Goal: Task Accomplishment & Management: Use online tool/utility

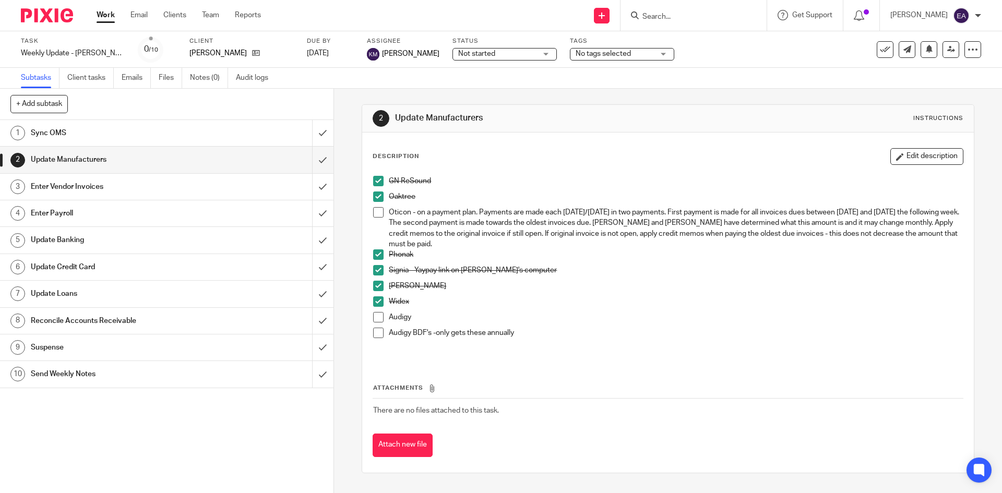
click at [375, 319] on span at bounding box center [378, 317] width 10 height 10
click at [377, 334] on span at bounding box center [378, 333] width 10 height 10
click at [703, 24] on div at bounding box center [694, 15] width 146 height 31
click at [689, 17] on input "Search" at bounding box center [689, 17] width 94 height 9
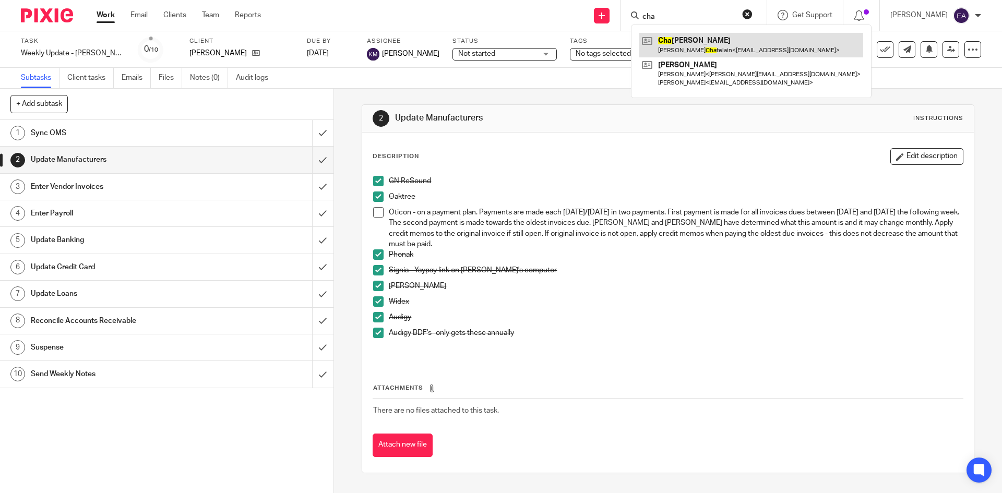
type input "cha"
click at [700, 49] on link at bounding box center [751, 45] width 224 height 24
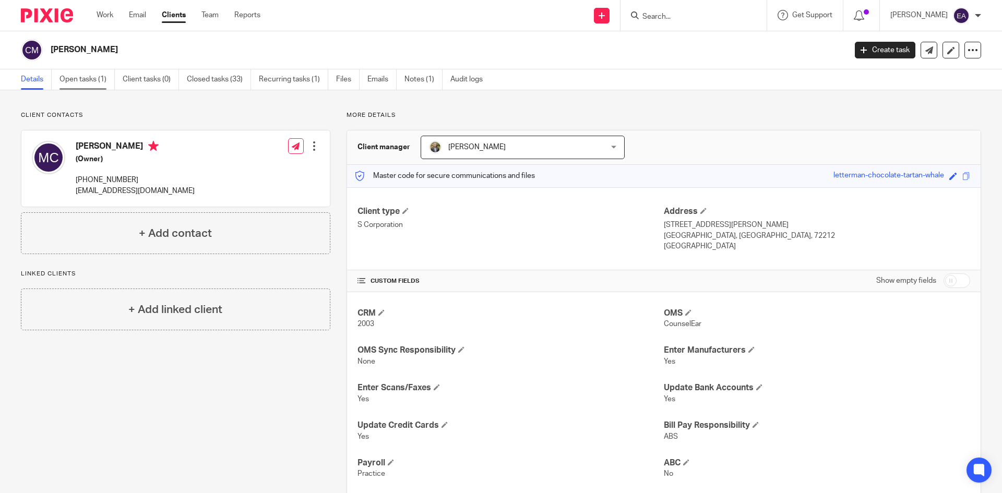
click at [74, 77] on link "Open tasks (1)" at bounding box center [87, 79] width 55 height 20
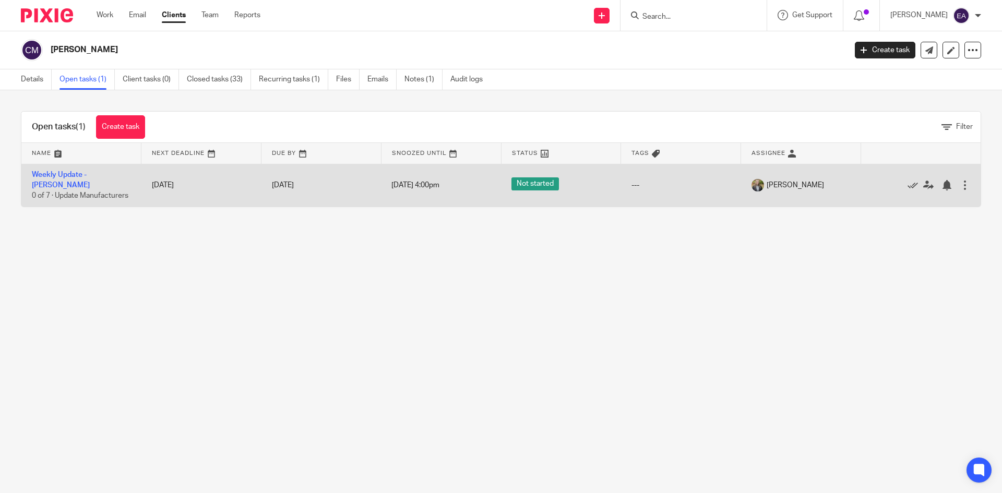
click at [80, 172] on td "Weekly Update - [PERSON_NAME] 0 of 7 · Update Manufacturers" at bounding box center [81, 185] width 120 height 43
click at [87, 176] on link "Weekly Update - [PERSON_NAME]" at bounding box center [61, 180] width 58 height 18
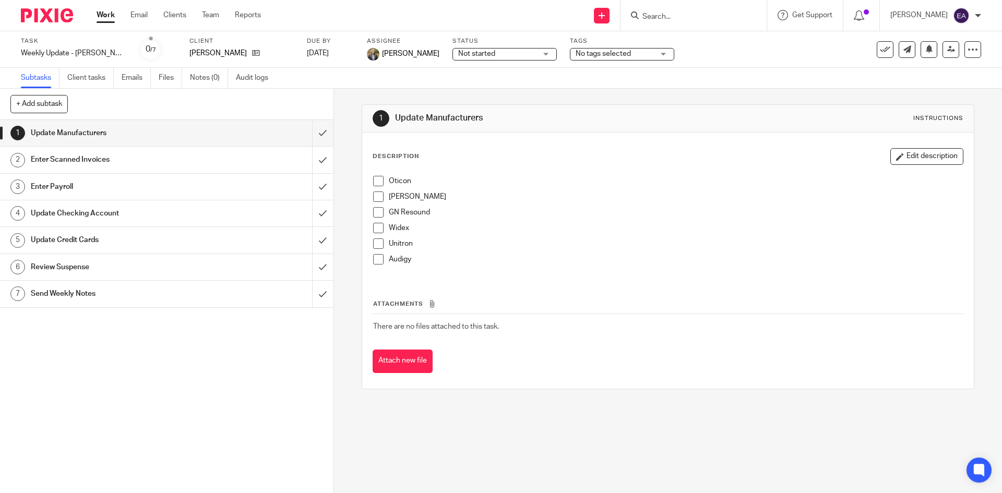
click at [375, 186] on span at bounding box center [378, 181] width 10 height 10
click at [376, 199] on span at bounding box center [378, 197] width 10 height 10
click at [376, 216] on span at bounding box center [378, 212] width 10 height 10
click at [369, 229] on div "Oticon Starkey GN Resound Widex Unitron Audigy" at bounding box center [668, 224] width 600 height 107
click at [374, 230] on span at bounding box center [378, 228] width 10 height 10
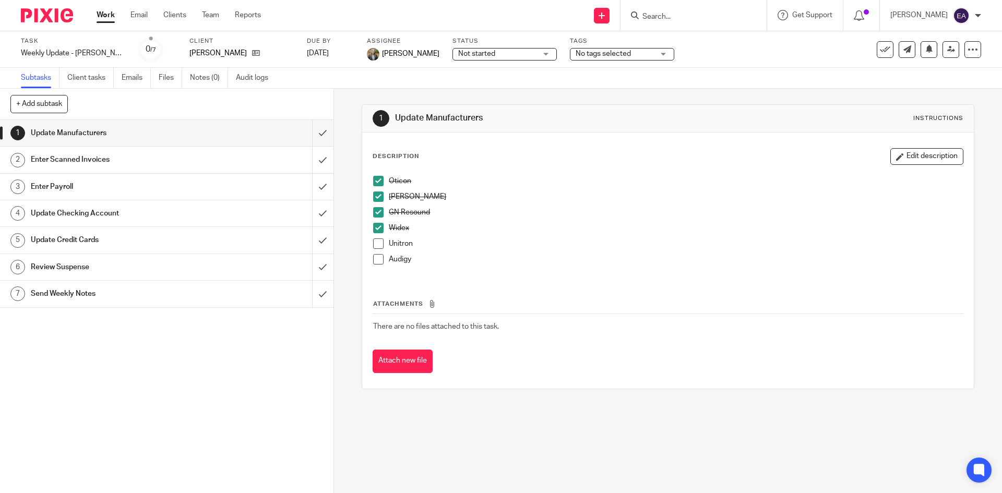
click at [378, 247] on span at bounding box center [378, 244] width 10 height 10
click at [373, 263] on span at bounding box center [378, 259] width 10 height 10
click at [311, 136] on input "submit" at bounding box center [167, 133] width 334 height 26
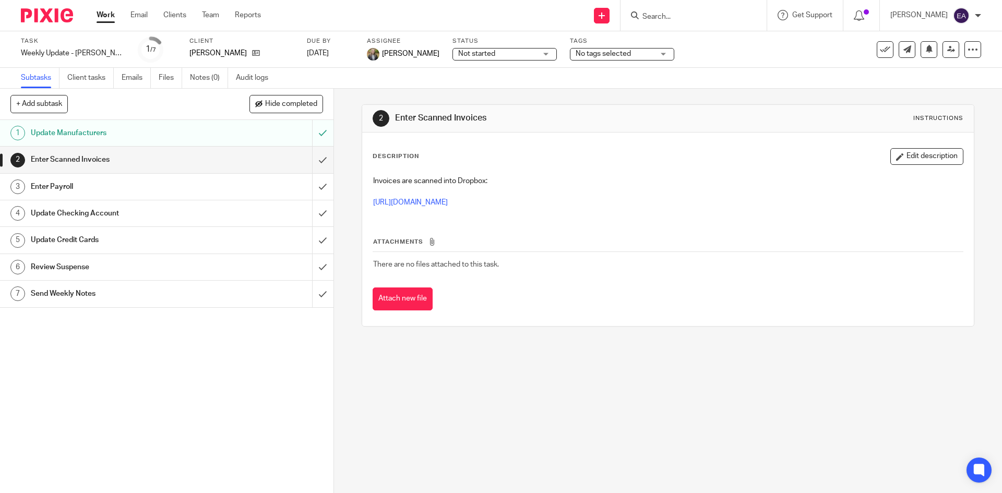
click at [102, 189] on h1 "Enter Payroll" at bounding box center [121, 187] width 181 height 16
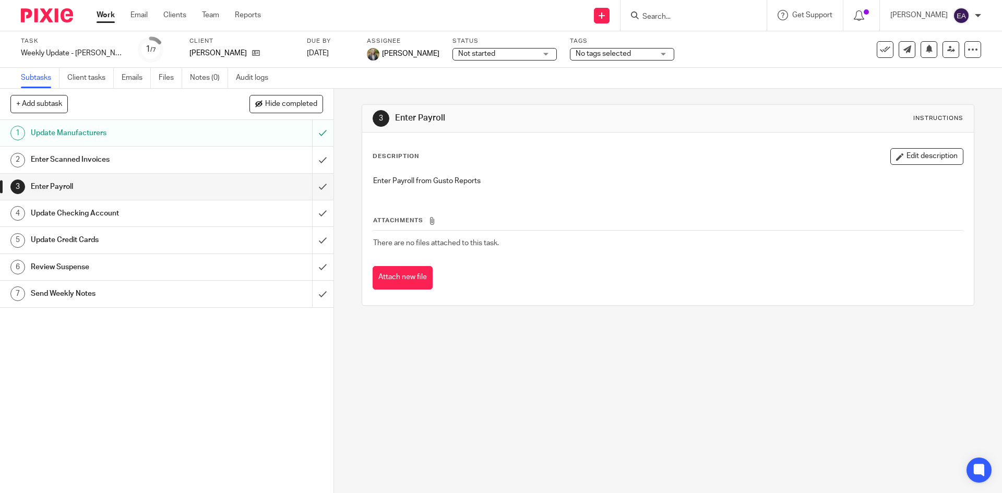
click at [126, 212] on h1 "Update Checking Account" at bounding box center [121, 214] width 181 height 16
